Goal: Task Accomplishment & Management: Manage account settings

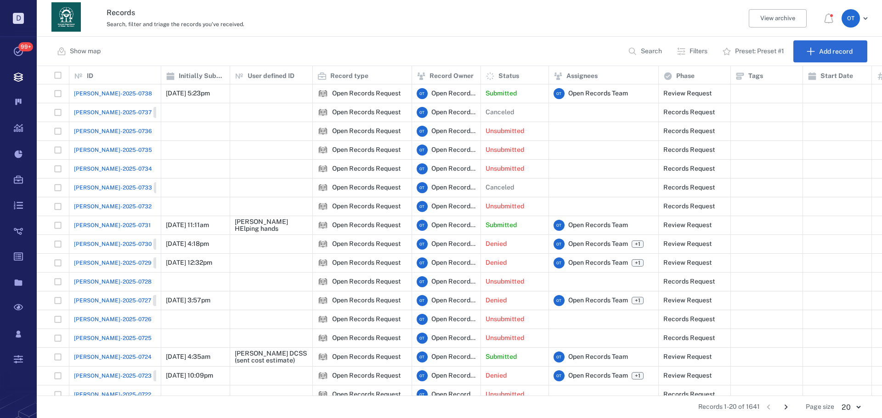
click at [109, 91] on span "[PERSON_NAME]-2025-0738" at bounding box center [113, 94] width 78 height 8
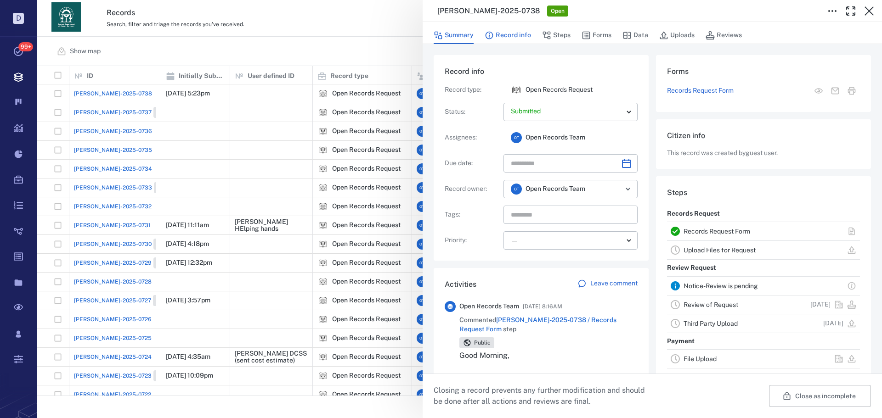
click at [515, 37] on button "Record info" at bounding box center [507, 35] width 46 height 17
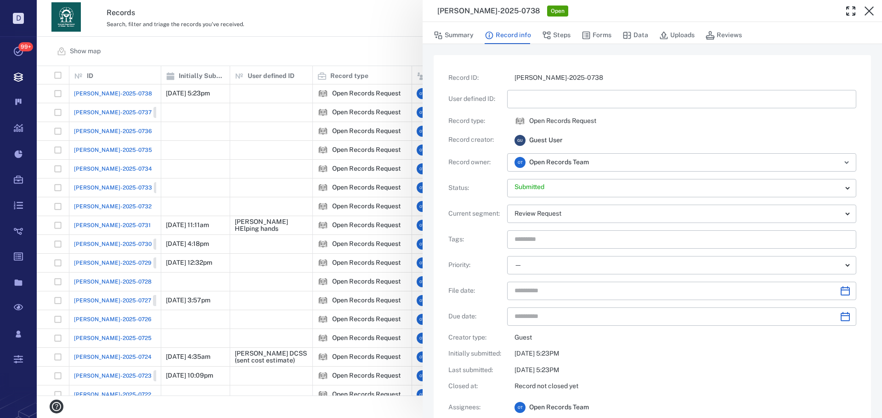
click at [557, 29] on button "Steps" at bounding box center [556, 35] width 28 height 17
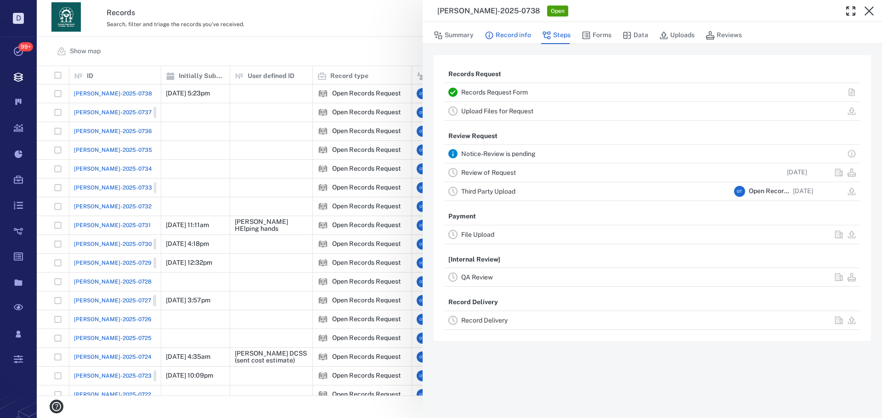
click at [518, 29] on button "Record info" at bounding box center [507, 35] width 46 height 17
click at [601, 34] on button "Forms" at bounding box center [596, 35] width 30 height 17
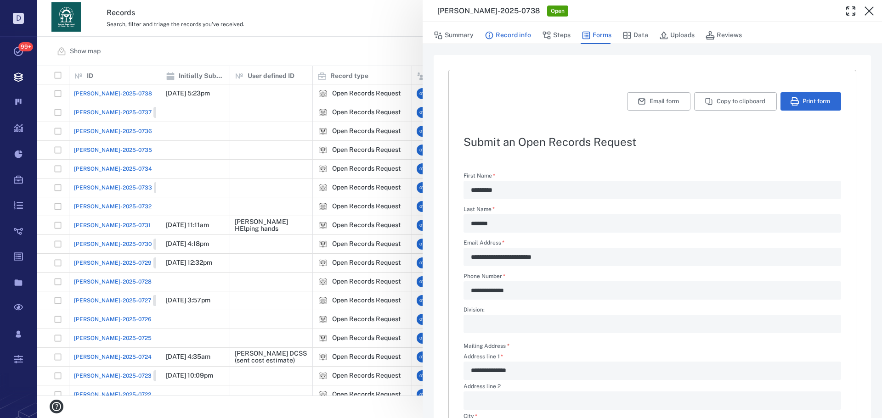
type textarea "*"
click at [510, 42] on button "Record info" at bounding box center [507, 35] width 46 height 17
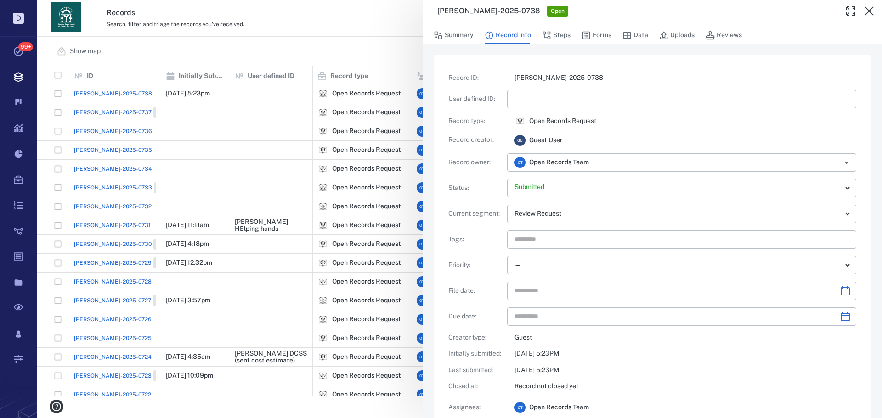
click at [538, 83] on div "Record ID : [PERSON_NAME]-2025-0738 User defined ID : ​ Record type : Open Reco…" at bounding box center [652, 253] width 408 height 360
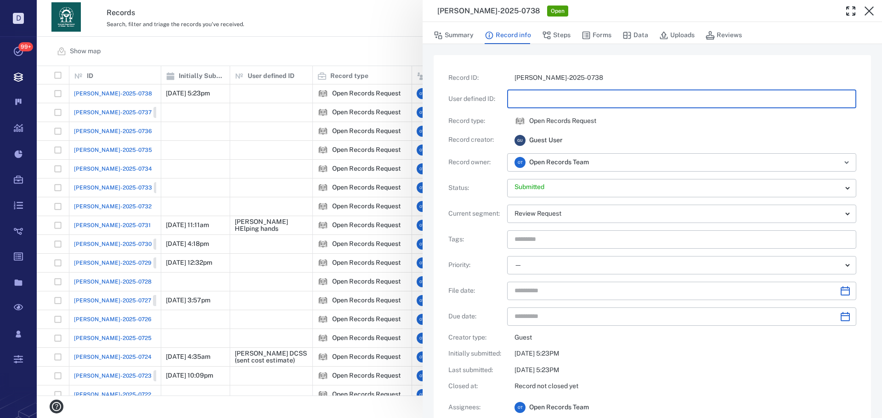
click at [534, 95] on input "text" at bounding box center [681, 99] width 334 height 18
type input "**********"
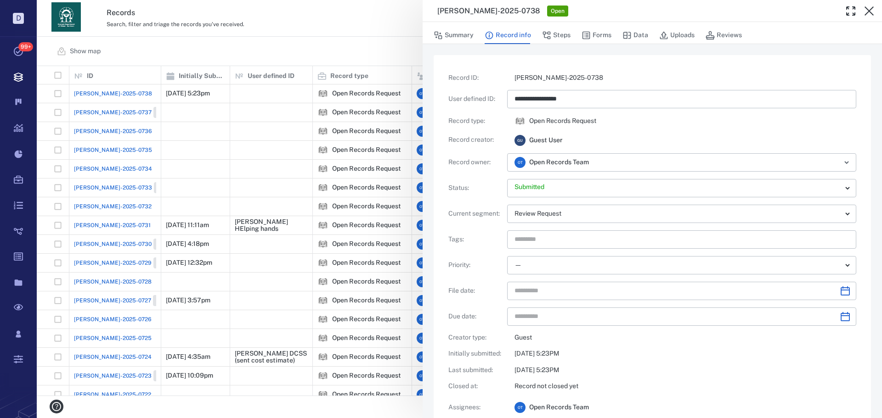
click at [344, 63] on div "**********" at bounding box center [459, 209] width 845 height 418
click at [350, 58] on div "Show map Search Filters Preset: Preset #1 Add record" at bounding box center [459, 51] width 845 height 29
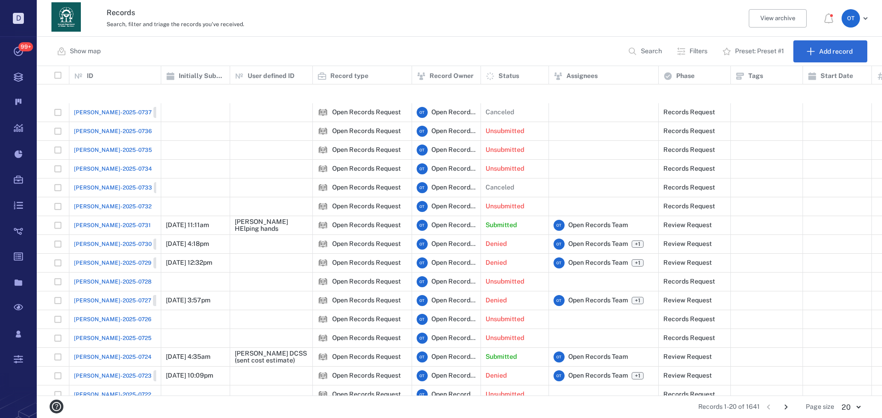
scroll to position [75, 0]
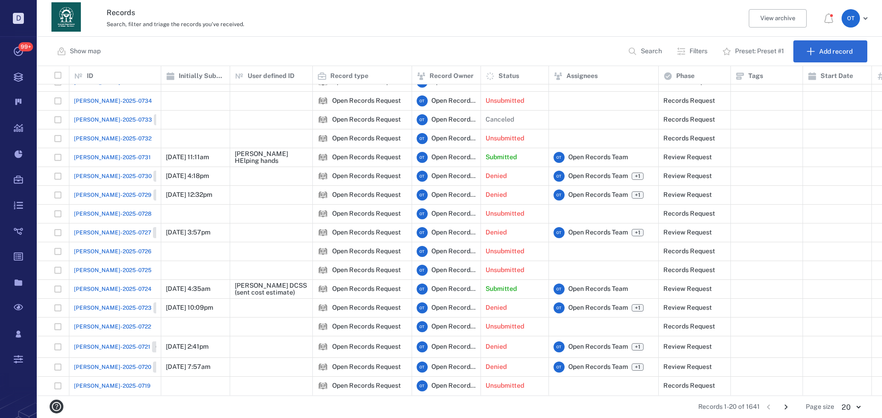
click at [784, 405] on icon "Go to next page" at bounding box center [786, 407] width 10 height 10
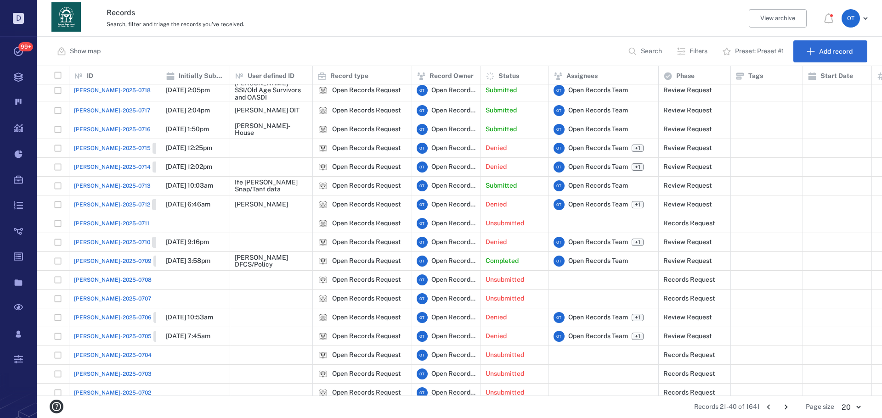
scroll to position [0, 0]
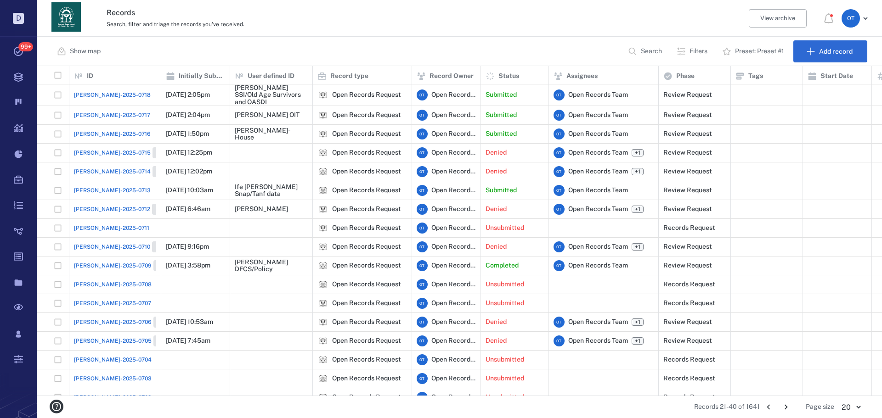
click at [86, 190] on span "[PERSON_NAME]-2025-0713" at bounding box center [112, 190] width 77 height 8
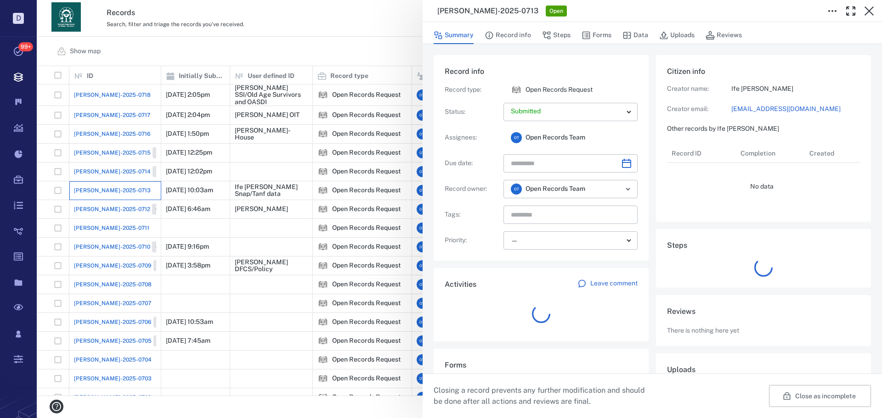
scroll to position [202, 175]
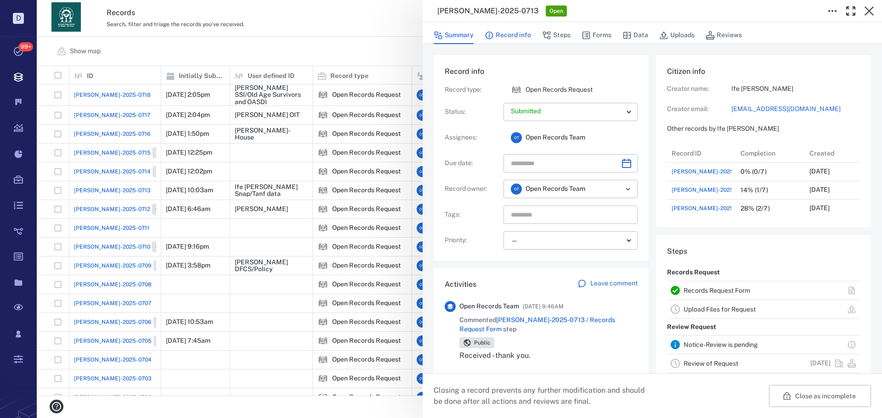
click at [512, 39] on button "Record info" at bounding box center [507, 35] width 46 height 17
click at [555, 35] on button "Steps" at bounding box center [556, 35] width 28 height 17
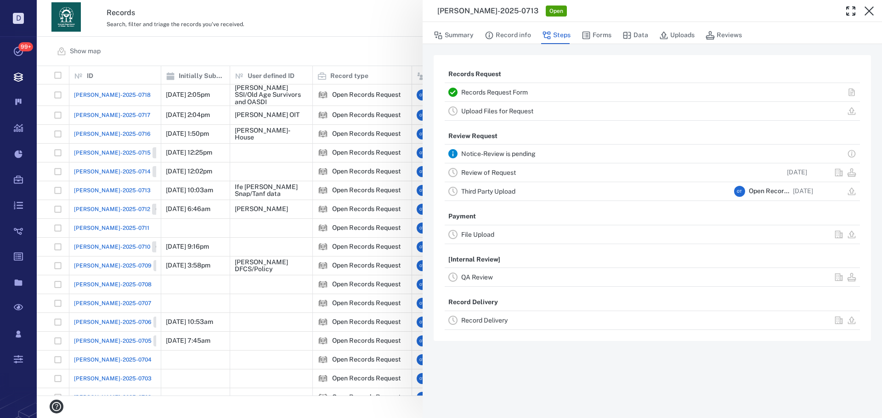
click at [479, 319] on link "Record Delivery" at bounding box center [484, 320] width 46 height 7
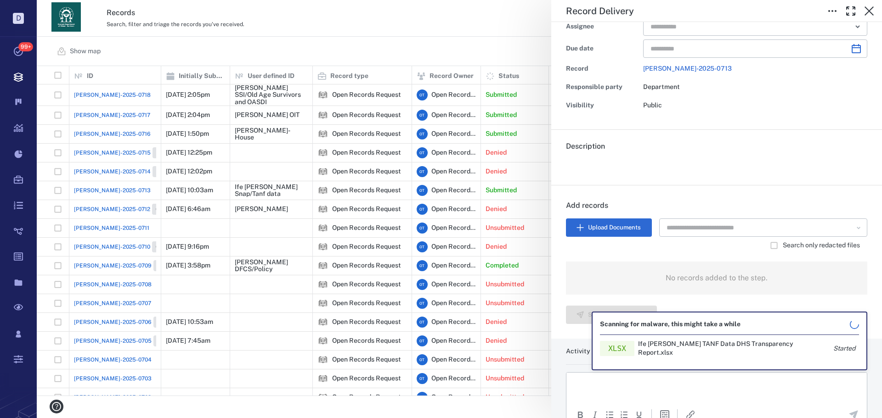
scroll to position [122, 0]
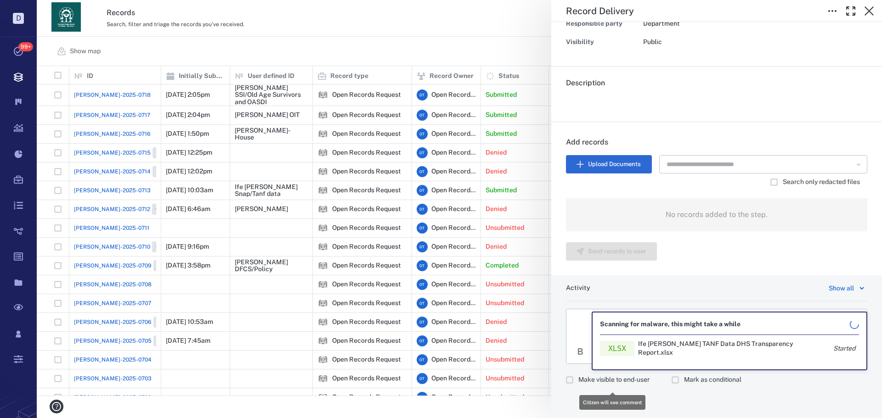
click at [578, 377] on label "Make visible to end-user" at bounding box center [605, 380] width 89 height 17
click at [597, 325] on div "Scanning for malware, this might take a while xlsx Ife [PERSON_NAME] TANF Data …" at bounding box center [729, 341] width 276 height 59
click at [581, 329] on html at bounding box center [716, 321] width 300 height 23
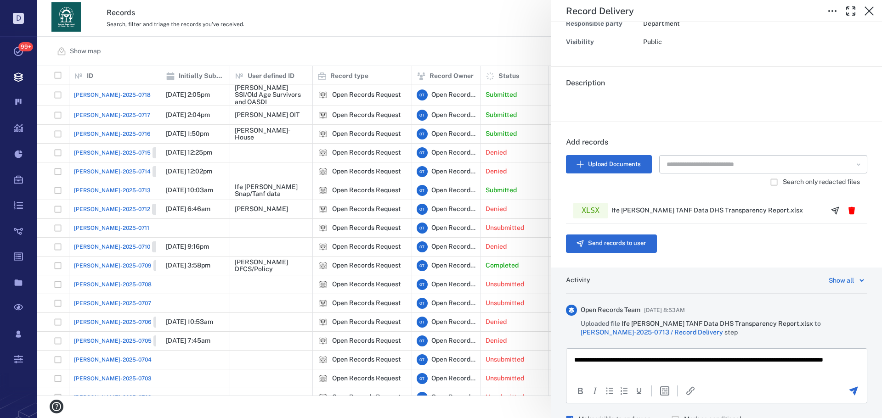
click at [851, 390] on div at bounding box center [852, 391] width 25 height 11
drag, startPoint x: 849, startPoint y: 391, endPoint x: 253, endPoint y: 21, distance: 701.1
click at [849, 391] on icon "Send the comment" at bounding box center [853, 391] width 9 height 9
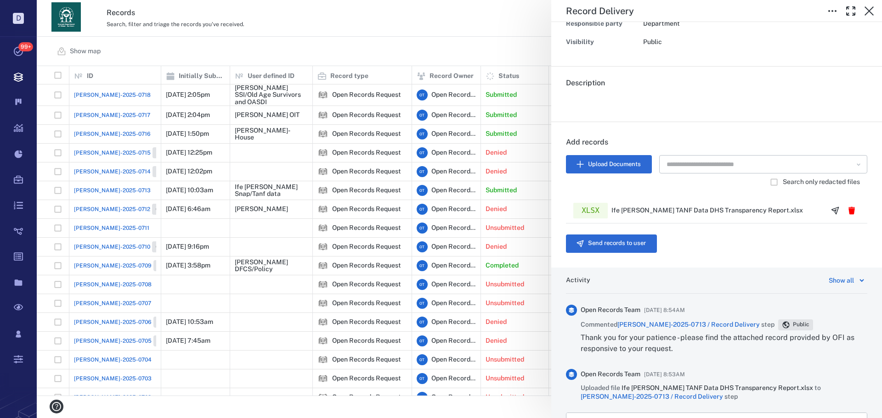
drag, startPoint x: 643, startPoint y: 257, endPoint x: 637, endPoint y: 253, distance: 7.5
click at [642, 257] on div "Add records Upload Documents ​ Search only redacted files xlsx Ife [PERSON_NAME…" at bounding box center [716, 195] width 331 height 146
click at [634, 248] on button "Send records to user" at bounding box center [611, 244] width 91 height 18
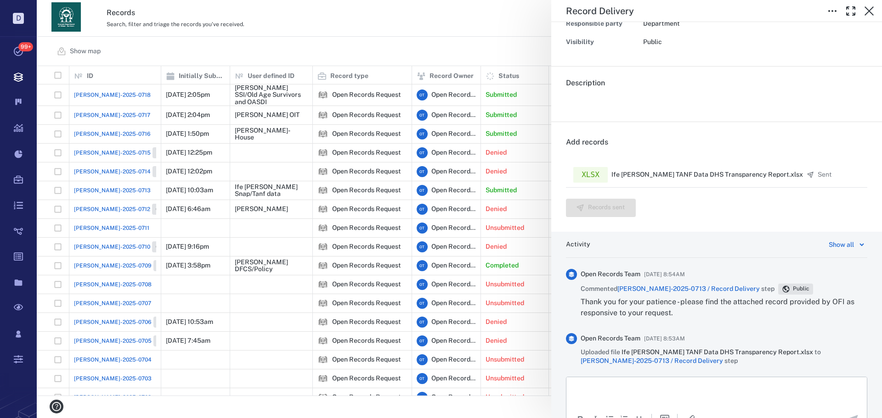
click at [254, 32] on div "Record Delivery Status Complete Type Record delivery Assignee ​ Due date ​ Reco…" at bounding box center [459, 209] width 845 height 418
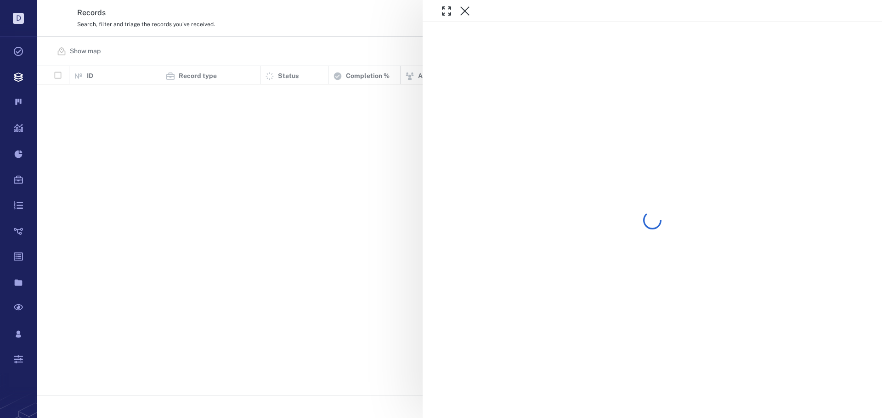
scroll to position [323, 839]
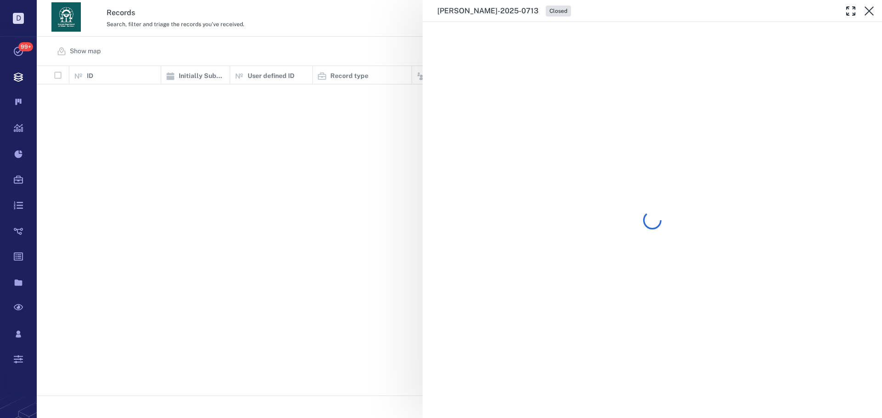
click at [401, 44] on div "ORR-2025-0713 Closed" at bounding box center [459, 209] width 845 height 418
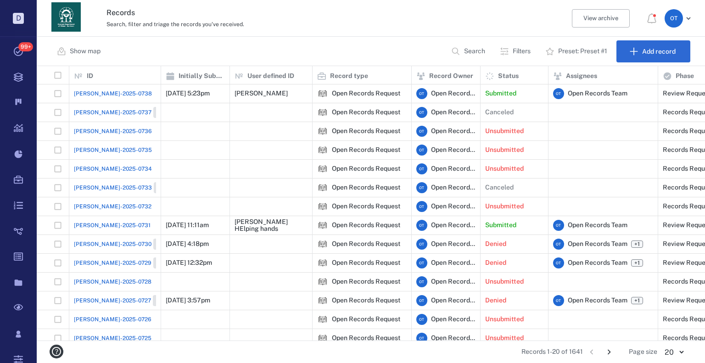
scroll to position [268, 662]
